Goal: Information Seeking & Learning: Check status

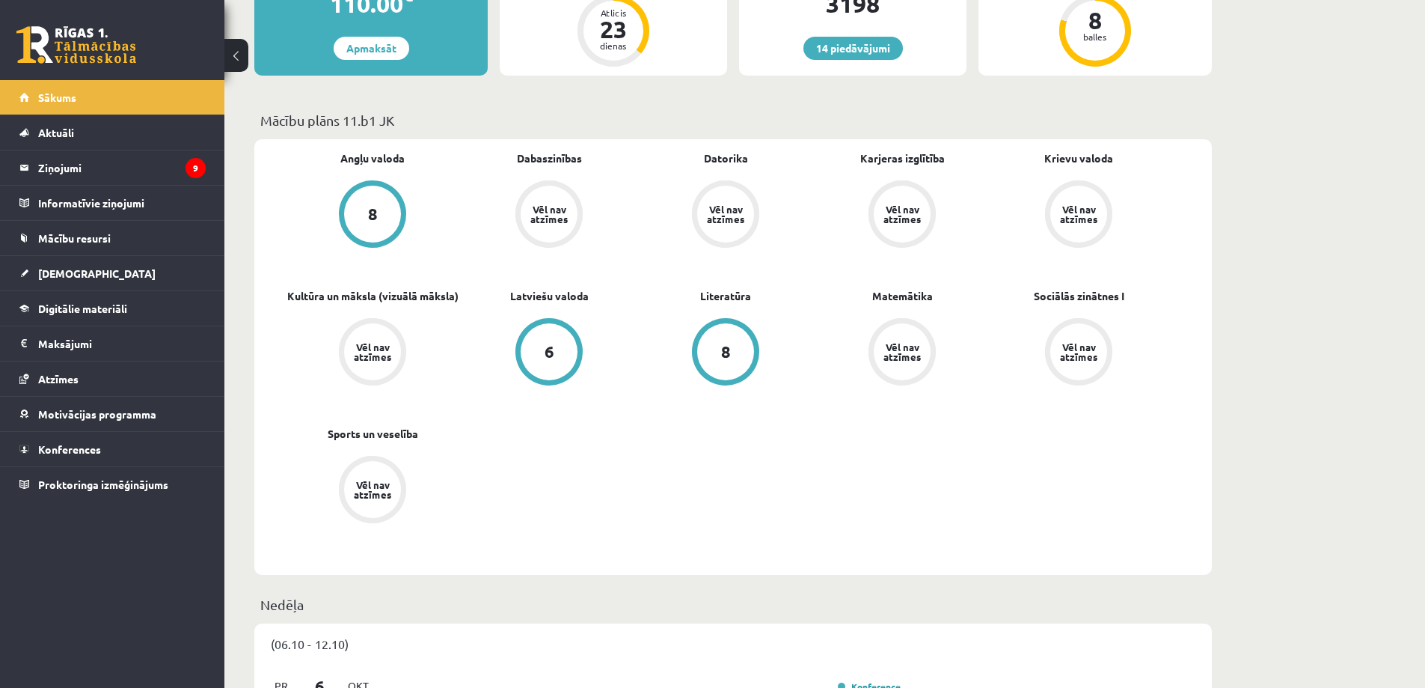
scroll to position [299, 0]
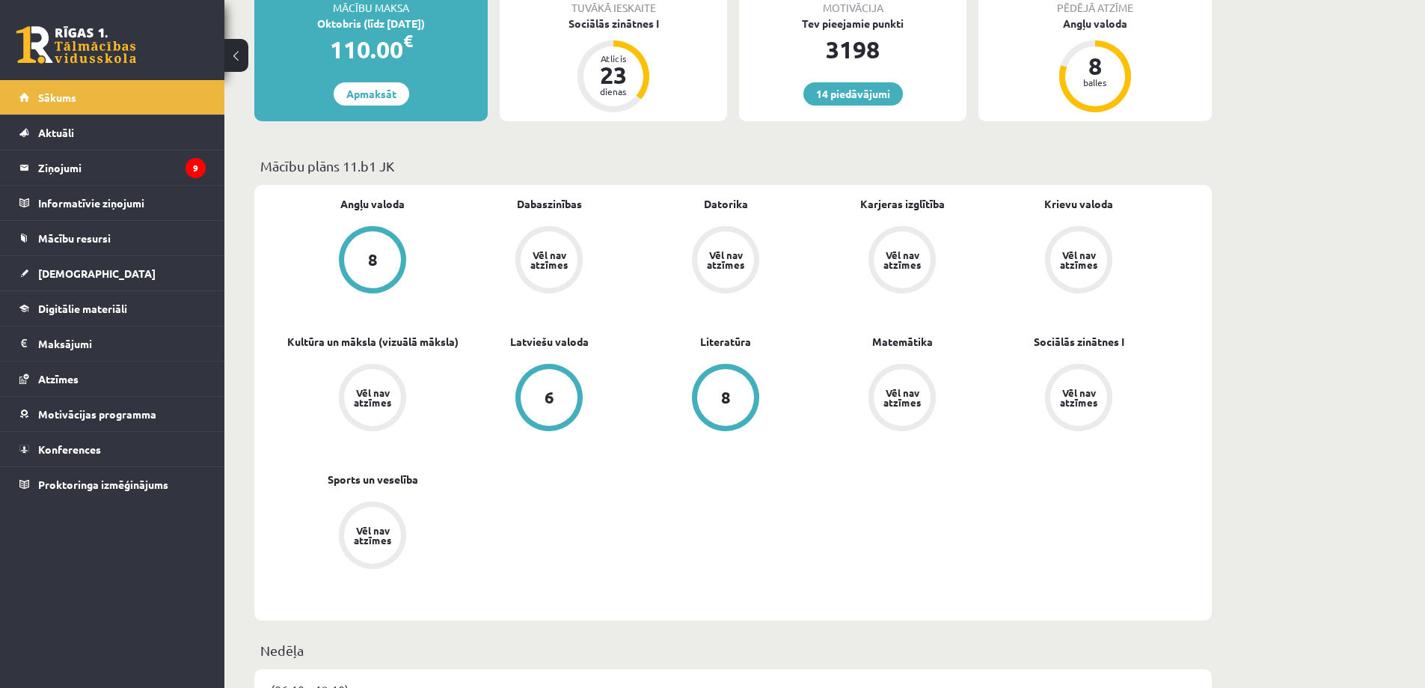
click at [718, 252] on div "Vēl nav atzīmes" at bounding box center [726, 259] width 42 height 19
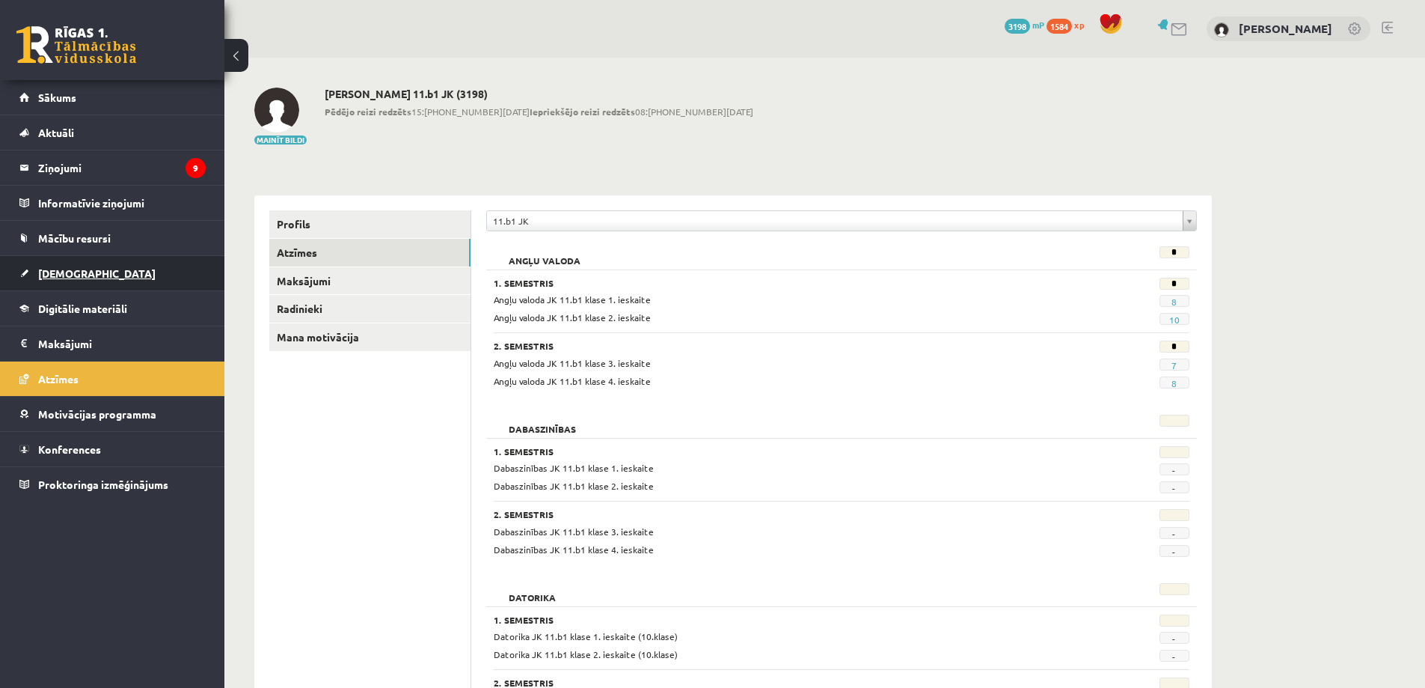
click at [67, 274] on span "[DEMOGRAPHIC_DATA]" at bounding box center [96, 272] width 117 height 13
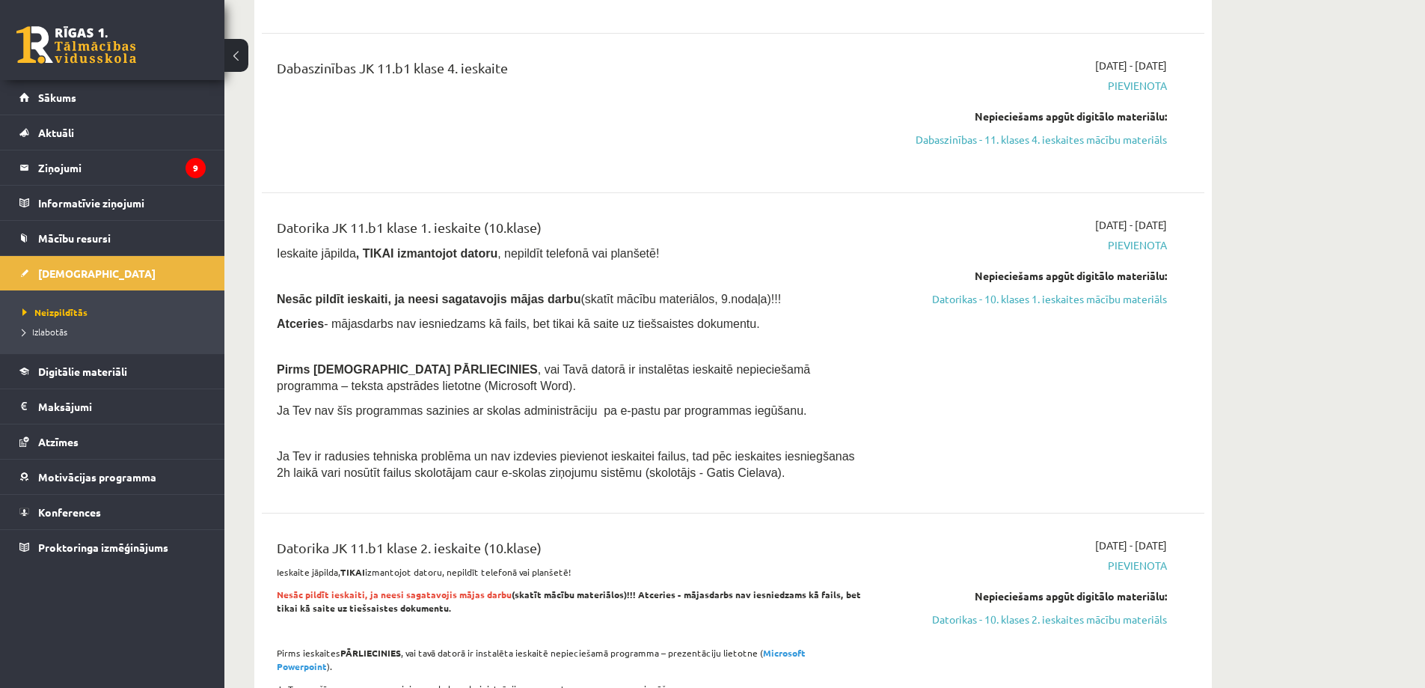
scroll to position [973, 0]
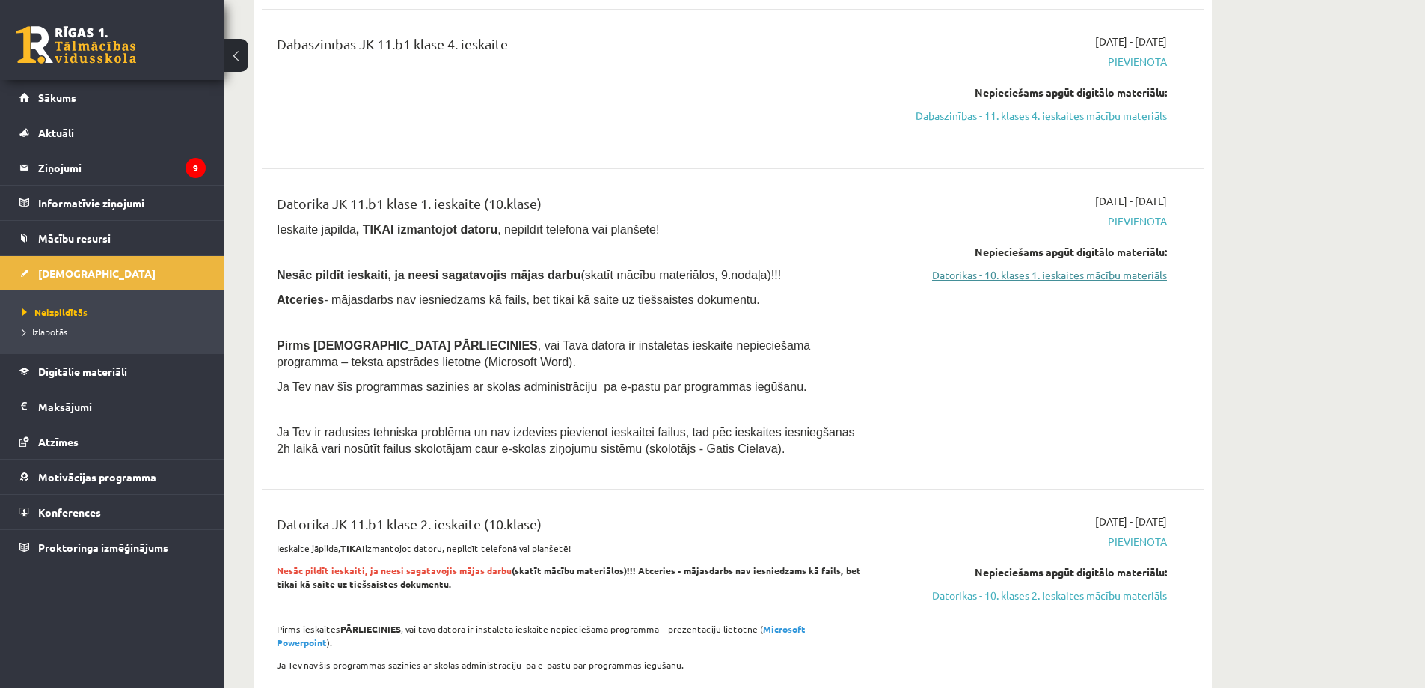
click at [1017, 275] on link "Datorikas - 10. klases 1. ieskaites mācību materiāls" at bounding box center [1026, 275] width 282 height 16
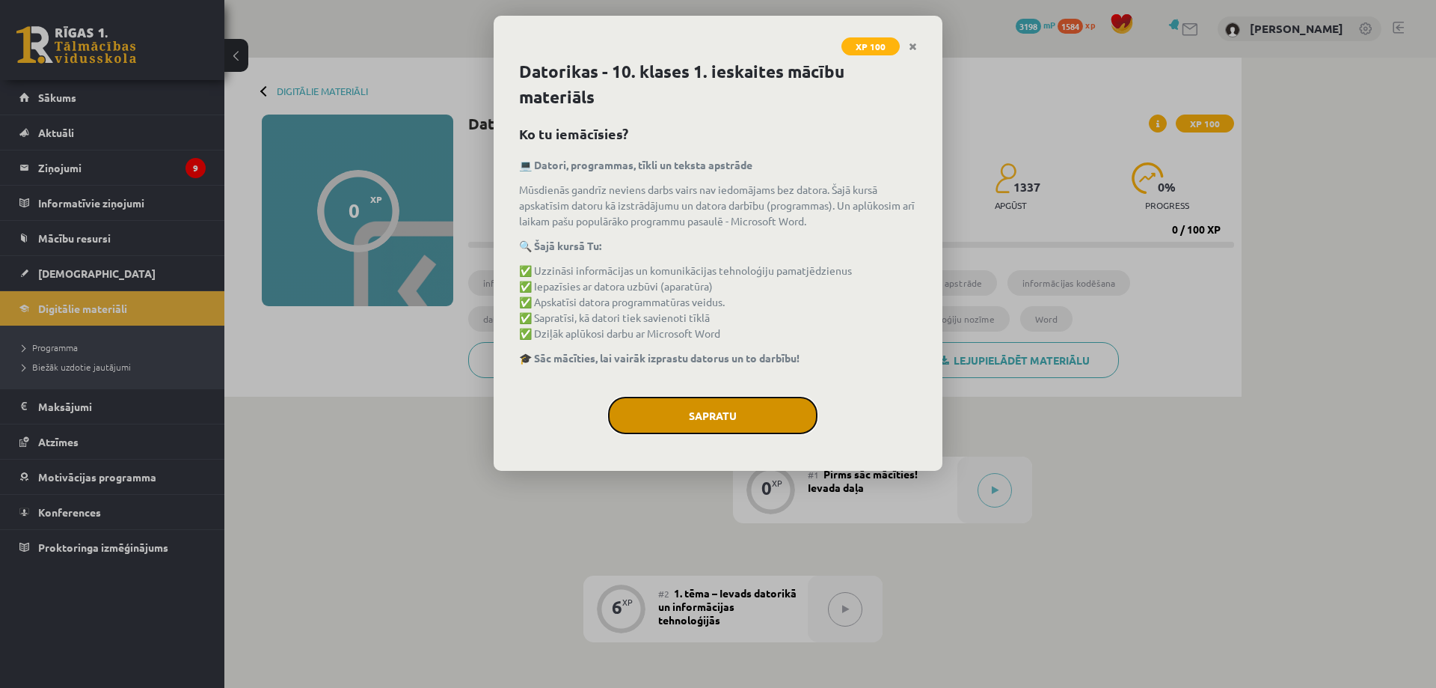
click at [711, 408] on button "Sapratu" at bounding box center [712, 415] width 209 height 37
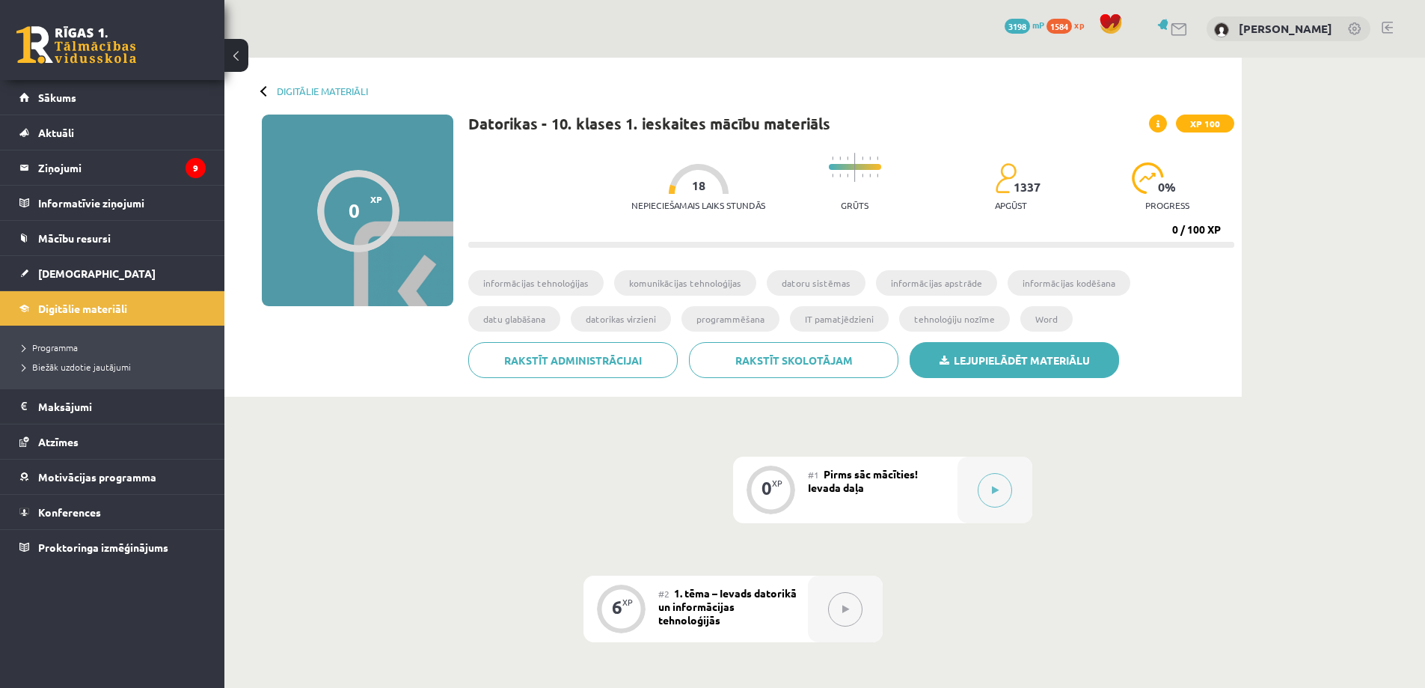
click at [996, 361] on link "Lejupielādēt materiālu" at bounding box center [1014, 360] width 209 height 36
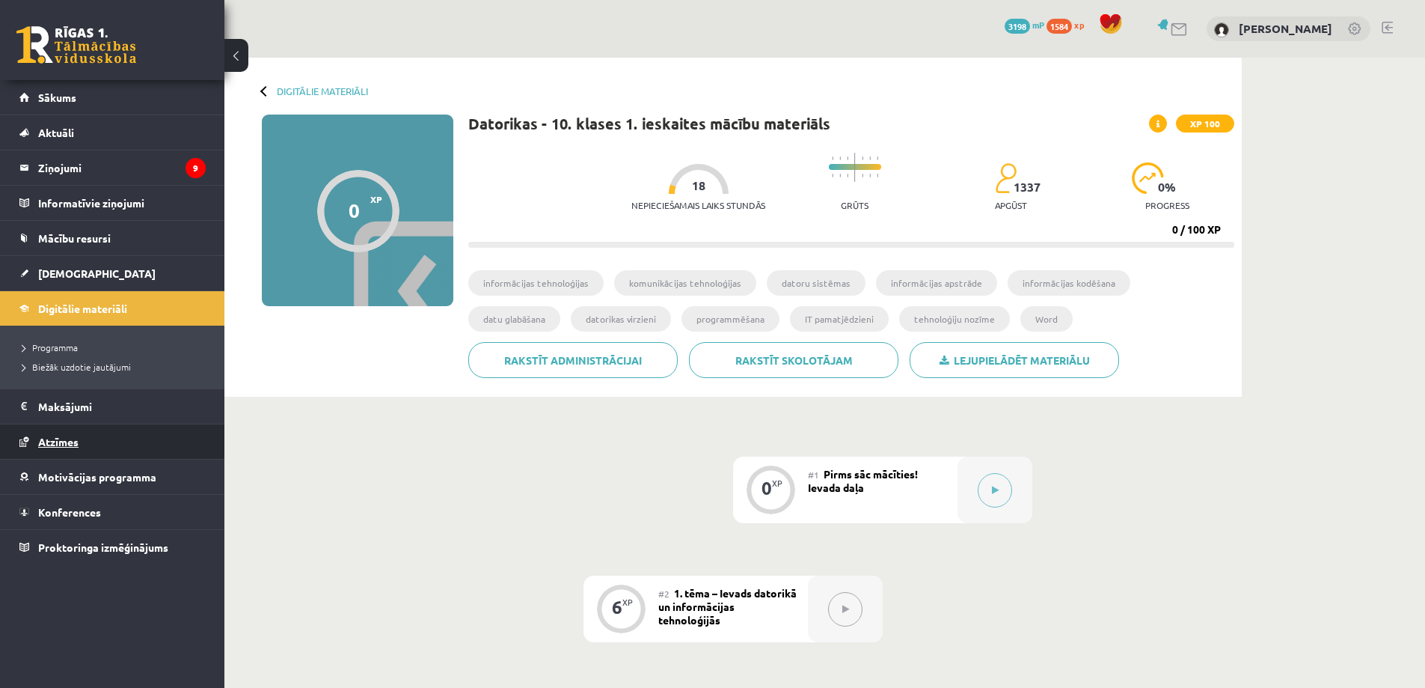
click at [64, 438] on span "Atzīmes" at bounding box center [58, 441] width 40 height 13
